Goal: Information Seeking & Learning: Find specific page/section

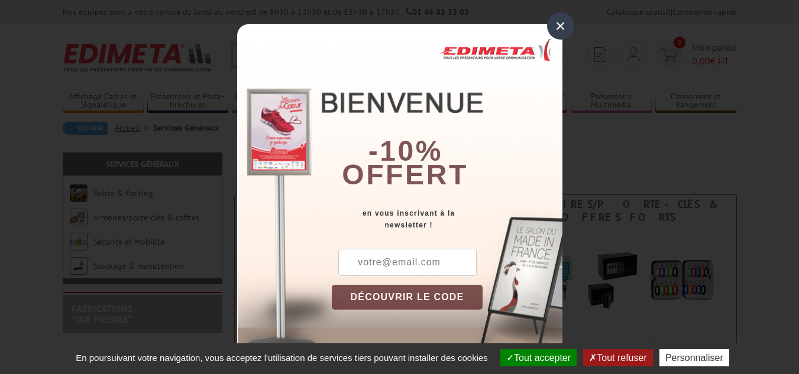
click at [563, 22] on div "×" at bounding box center [560, 25] width 27 height 27
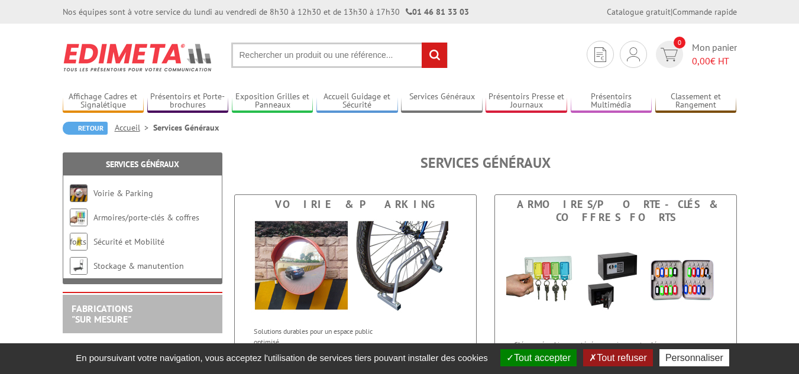
click at [267, 59] on input "text" at bounding box center [339, 55] width 216 height 25
type input "echaffaudage"
click at [422, 43] on input "rechercher" at bounding box center [434, 55] width 25 height 25
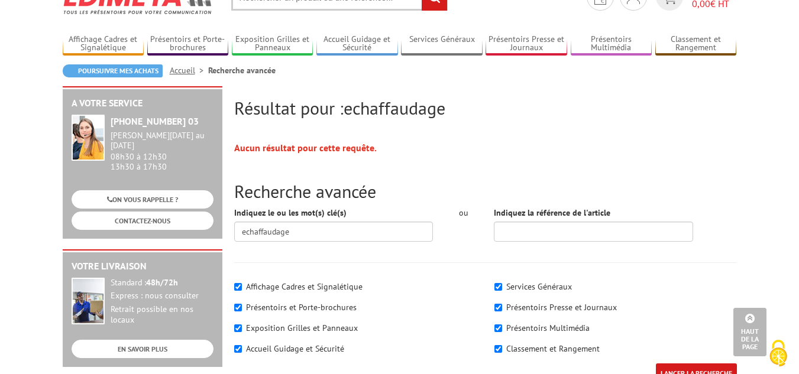
scroll to position [19, 0]
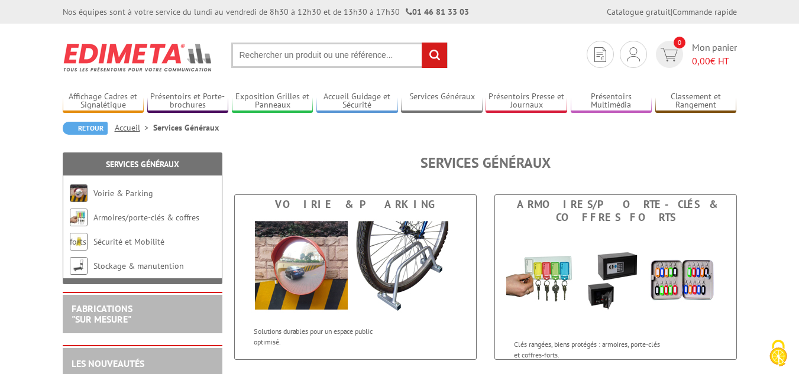
click at [293, 52] on input "text" at bounding box center [339, 55] width 216 height 25
type input "rallonges electriques"
click at [422, 43] on input "rechercher" at bounding box center [434, 55] width 25 height 25
